Goal: Information Seeking & Learning: Learn about a topic

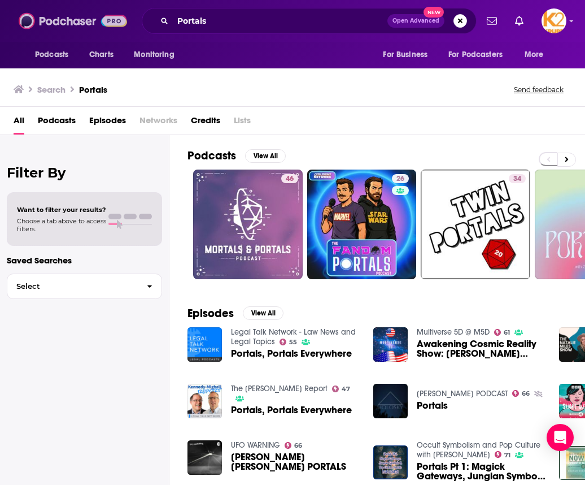
click at [54, 18] on img at bounding box center [73, 20] width 108 height 21
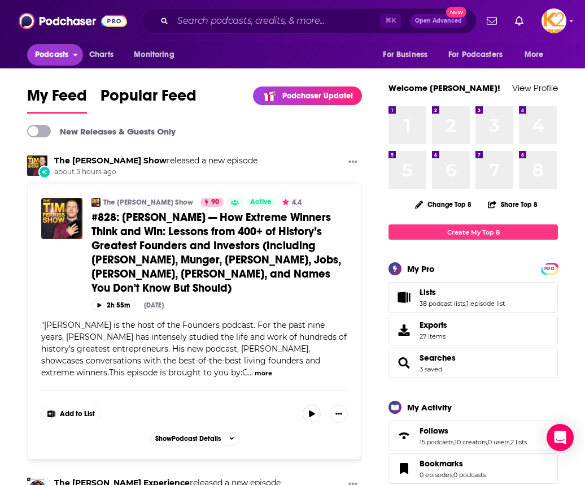
click at [66, 59] on span "Podcasts" at bounding box center [51, 55] width 33 height 16
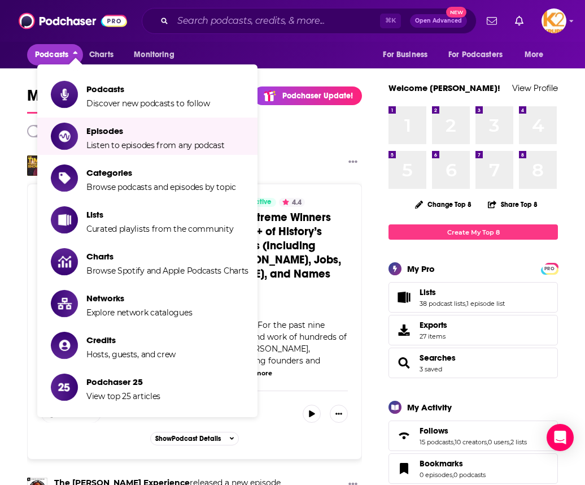
click at [114, 100] on span "Discover new podcasts to follow" at bounding box center [148, 103] width 124 height 10
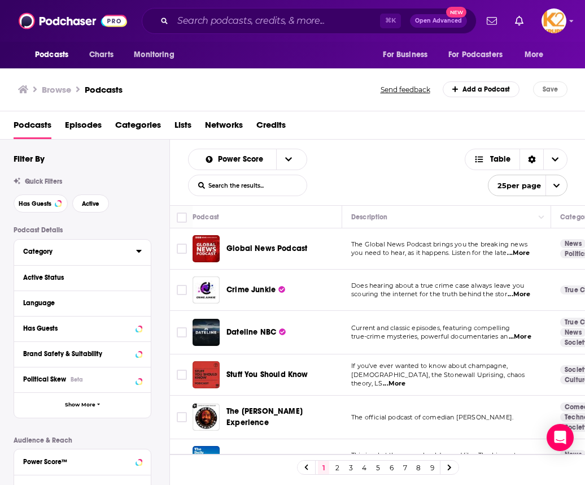
click at [94, 251] on div "Category" at bounding box center [76, 252] width 106 height 8
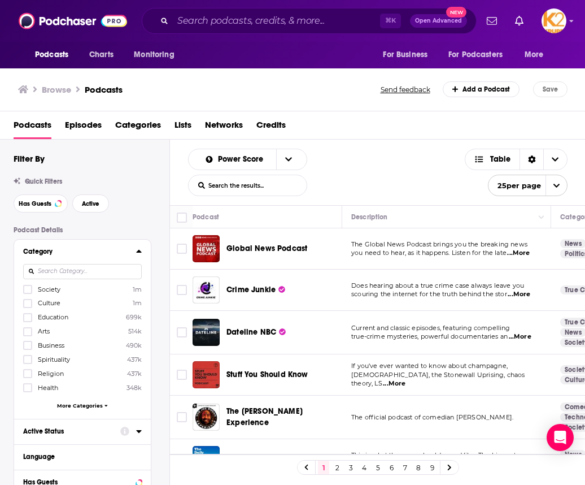
click at [103, 428] on div "Active Status" at bounding box center [68, 431] width 90 height 8
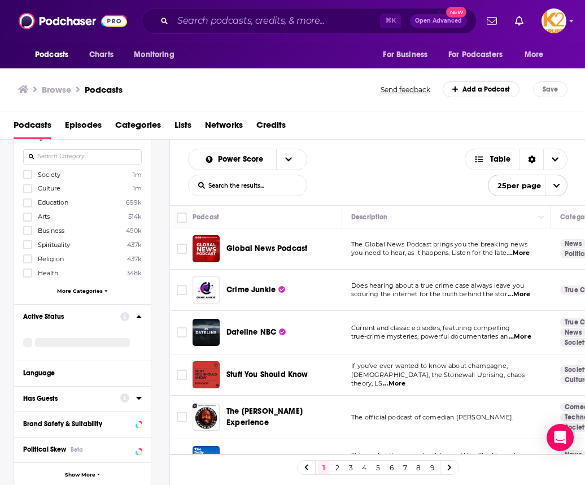
scroll to position [125, 0]
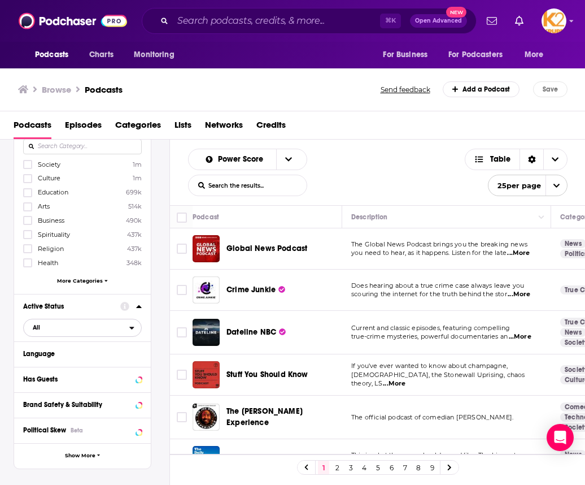
click at [81, 330] on span "All" at bounding box center [77, 327] width 106 height 15
click at [158, 312] on div "Podcast Details Category Society 1m Culture 1m Education 699k Arts 514k Busines…" at bounding box center [92, 390] width 156 height 578
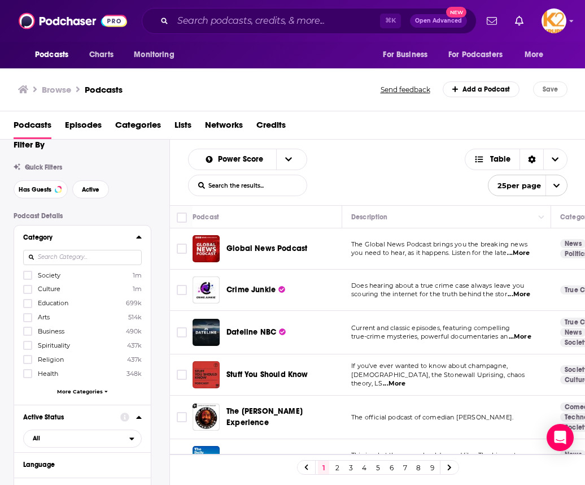
scroll to position [9, 0]
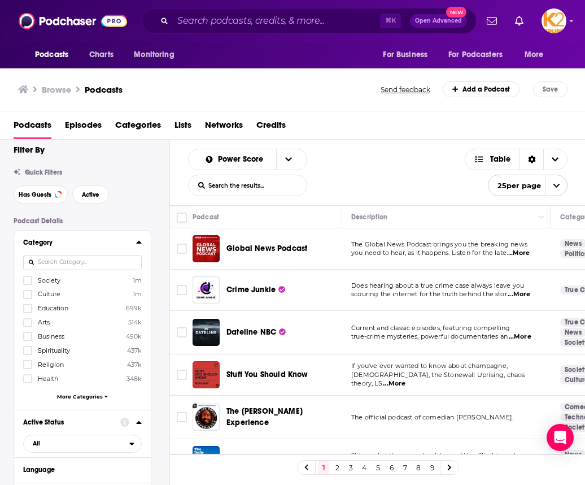
click at [57, 262] on input at bounding box center [82, 262] width 119 height 15
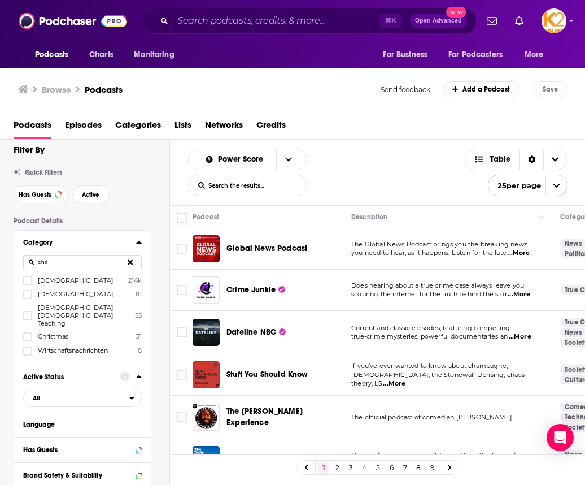
type input "chri"
click at [27, 283] on icon at bounding box center [27, 280] width 7 height 5
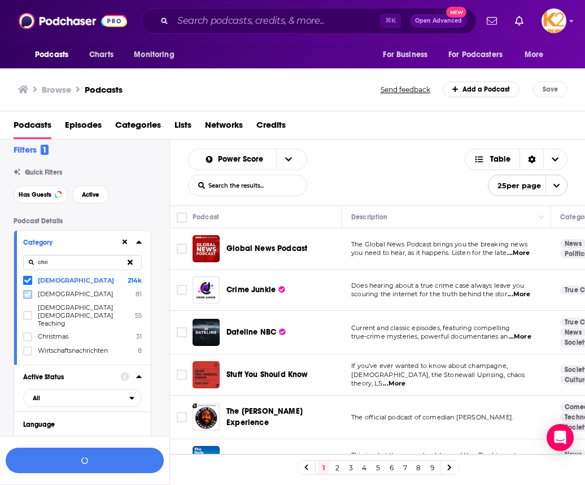
scroll to position [0, 0]
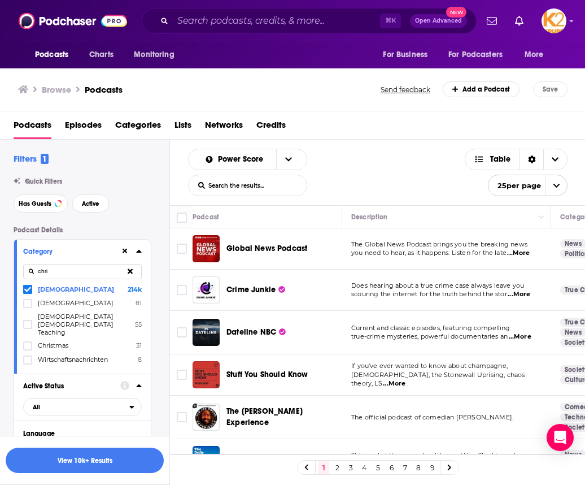
click at [131, 271] on icon at bounding box center [130, 270] width 5 height 5
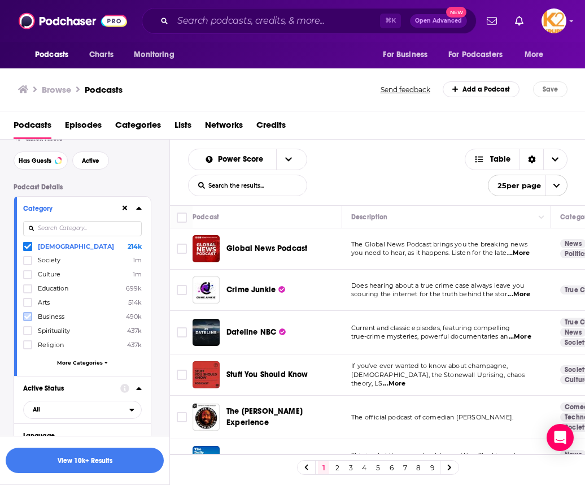
scroll to position [44, 0]
click at [27, 341] on icon at bounding box center [27, 344] width 7 height 7
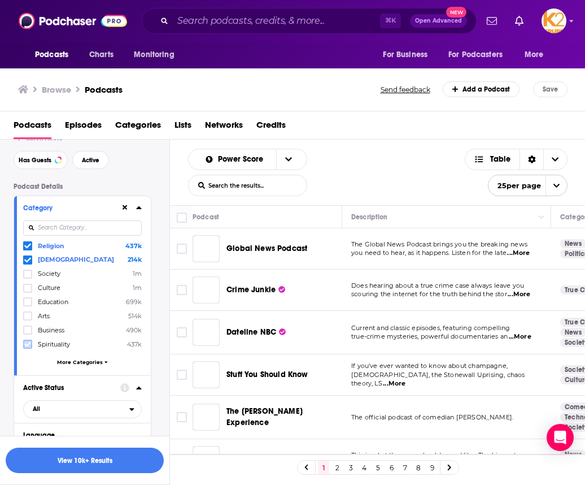
click at [26, 342] on icon at bounding box center [27, 344] width 7 height 7
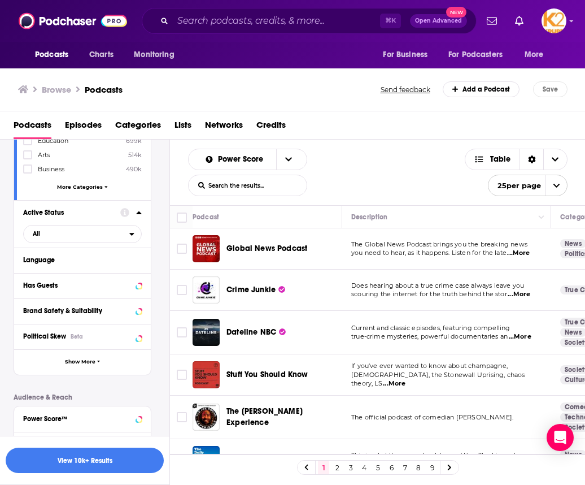
scroll to position [224, 0]
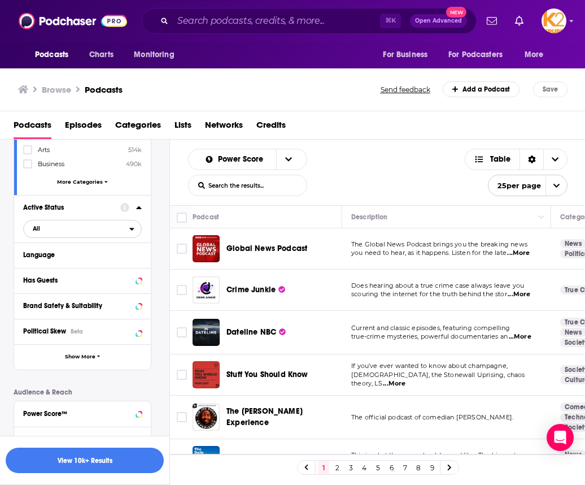
click at [63, 232] on span "All" at bounding box center [77, 228] width 106 height 15
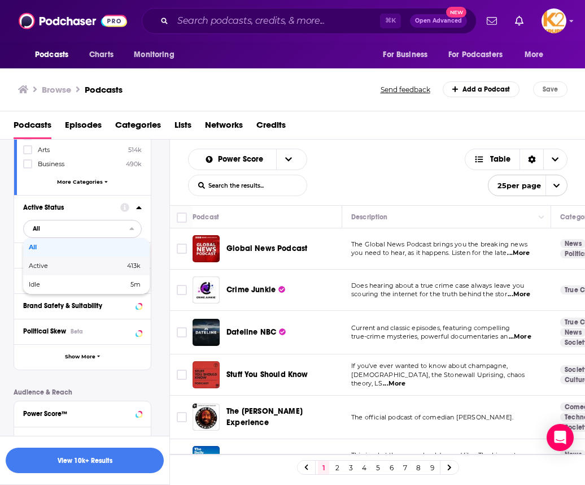
click at [57, 269] on div "Active 413k" at bounding box center [86, 266] width 127 height 19
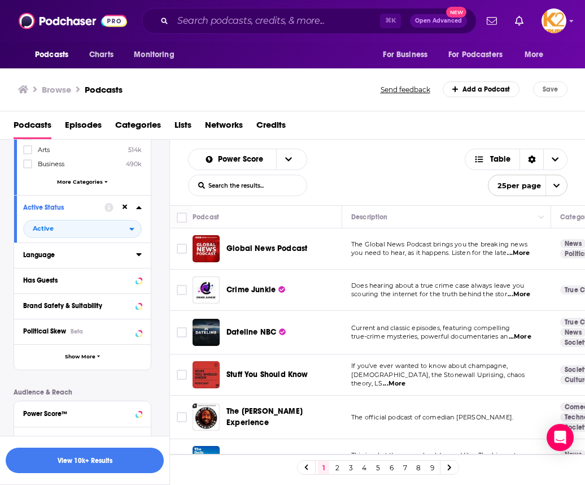
click at [68, 261] on button "Language" at bounding box center [79, 255] width 113 height 14
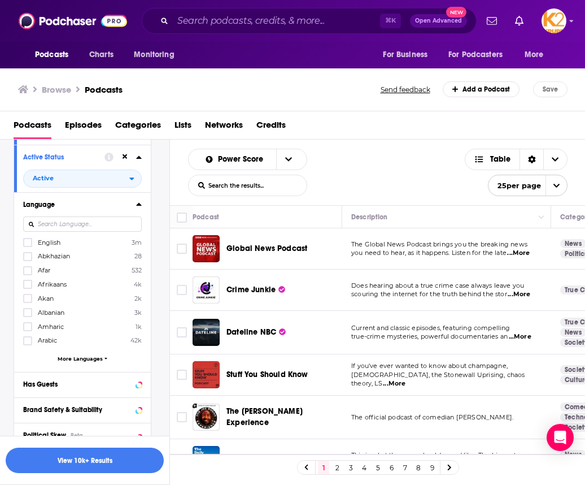
scroll to position [293, 0]
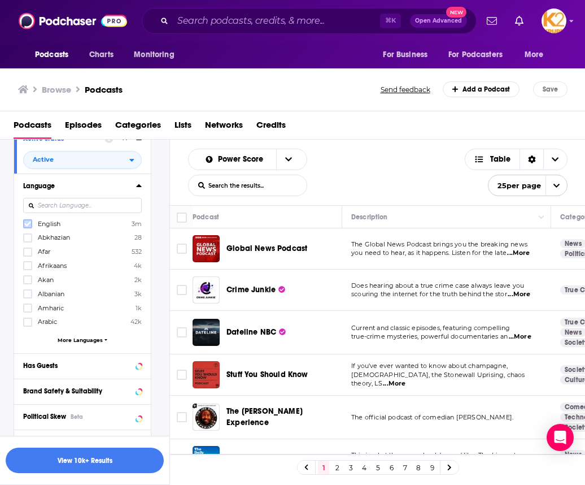
click at [27, 226] on icon at bounding box center [27, 223] width 7 height 7
click at [46, 363] on div "Has Guests" at bounding box center [68, 366] width 90 height 8
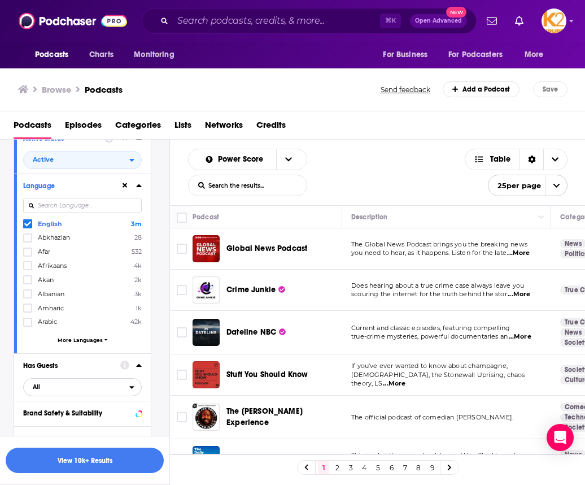
click at [57, 384] on span "All" at bounding box center [77, 386] width 106 height 15
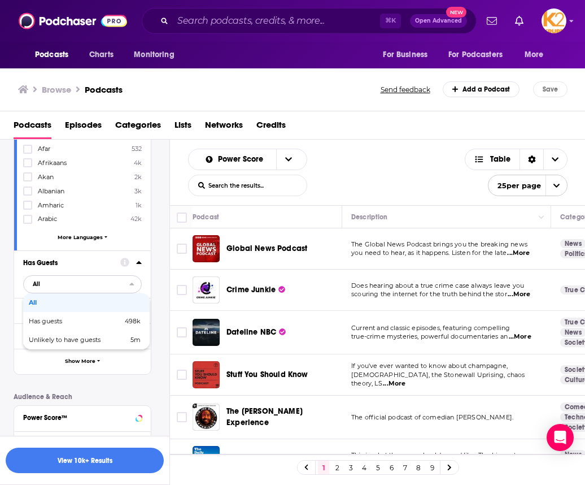
scroll to position [400, 0]
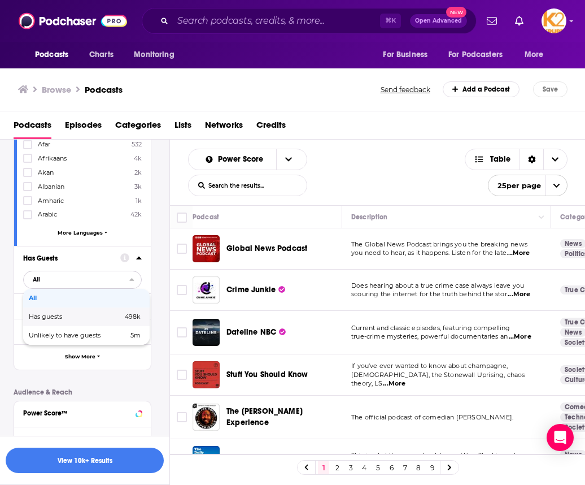
click at [49, 320] on div "Has guests 498k" at bounding box center [86, 316] width 127 height 19
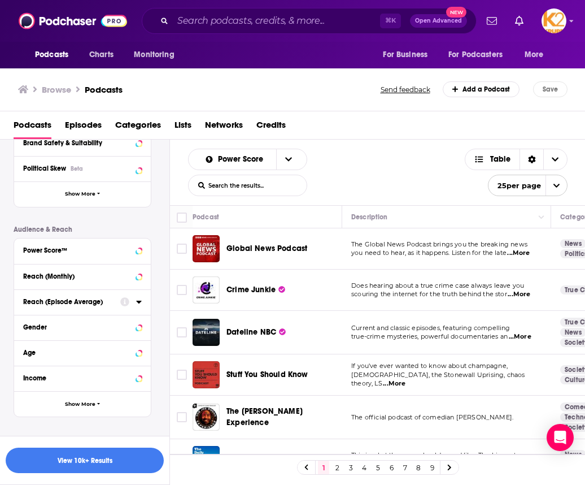
scroll to position [578, 0]
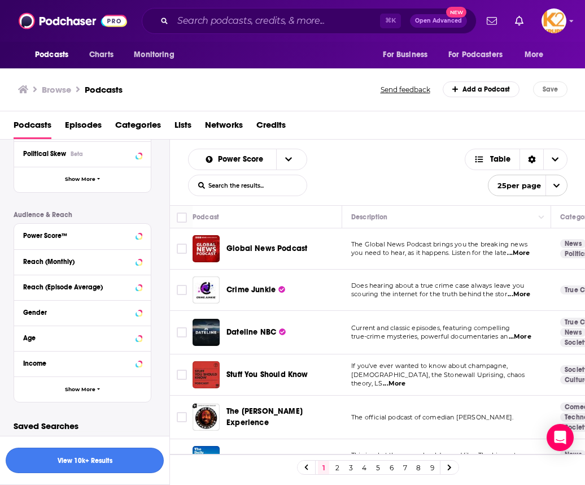
click at [90, 463] on button "View 10k+ Results" at bounding box center [85, 460] width 158 height 25
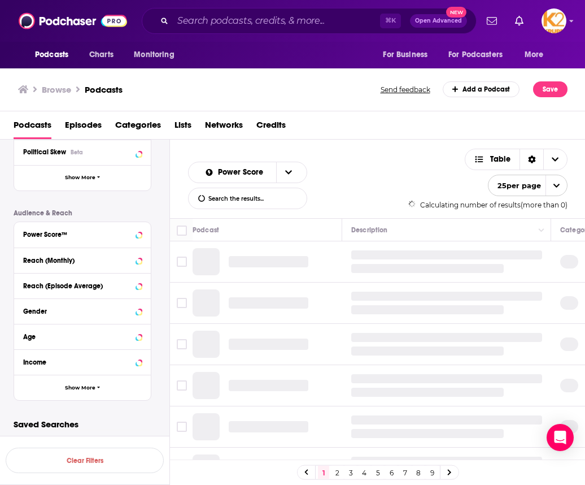
scroll to position [464, 0]
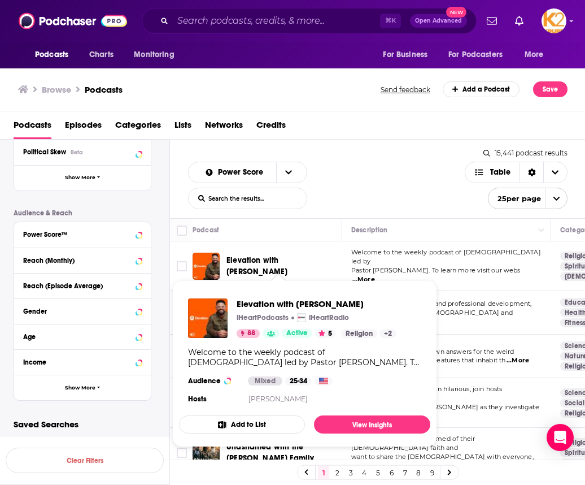
click at [271, 259] on span "Elevation with [PERSON_NAME]" at bounding box center [257, 265] width 61 height 21
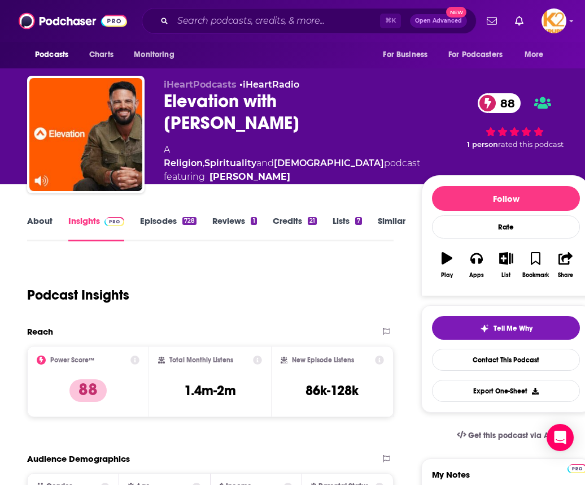
click at [86, 216] on link "Insights" at bounding box center [96, 228] width 56 height 26
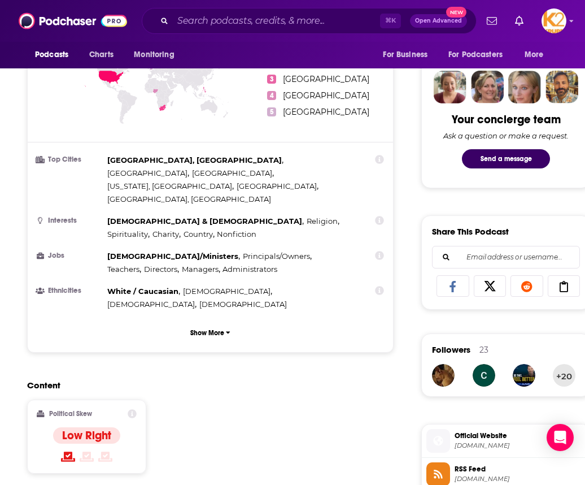
scroll to position [13, 0]
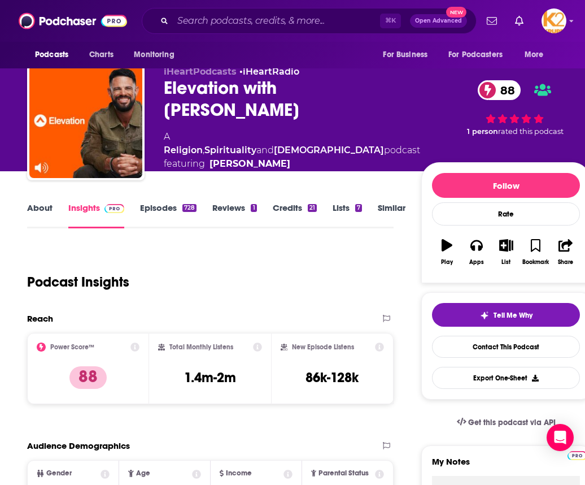
click at [36, 215] on link "About" at bounding box center [39, 215] width 25 height 26
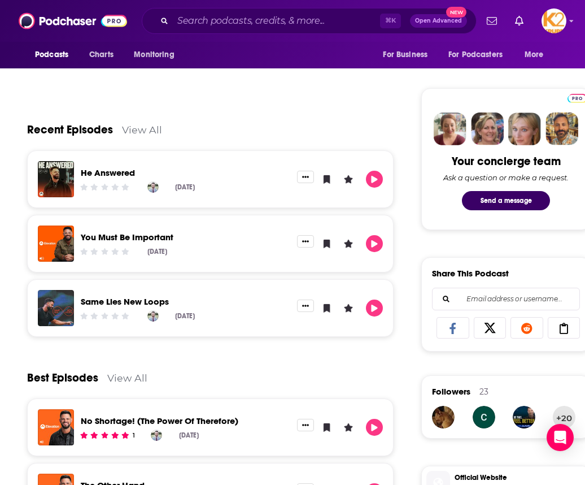
scroll to position [498, 0]
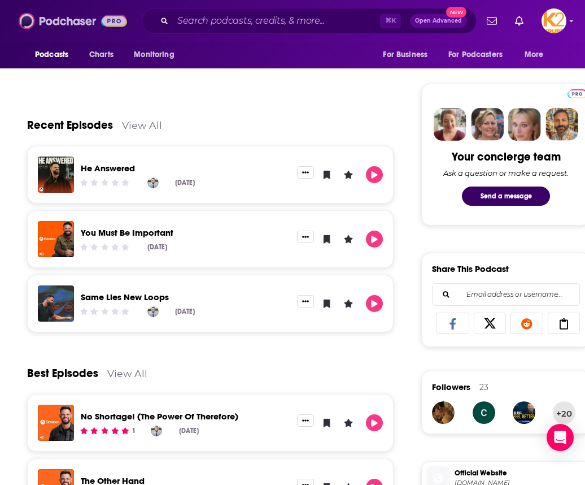
click at [59, 26] on img at bounding box center [73, 20] width 108 height 21
